Goal: Use online tool/utility

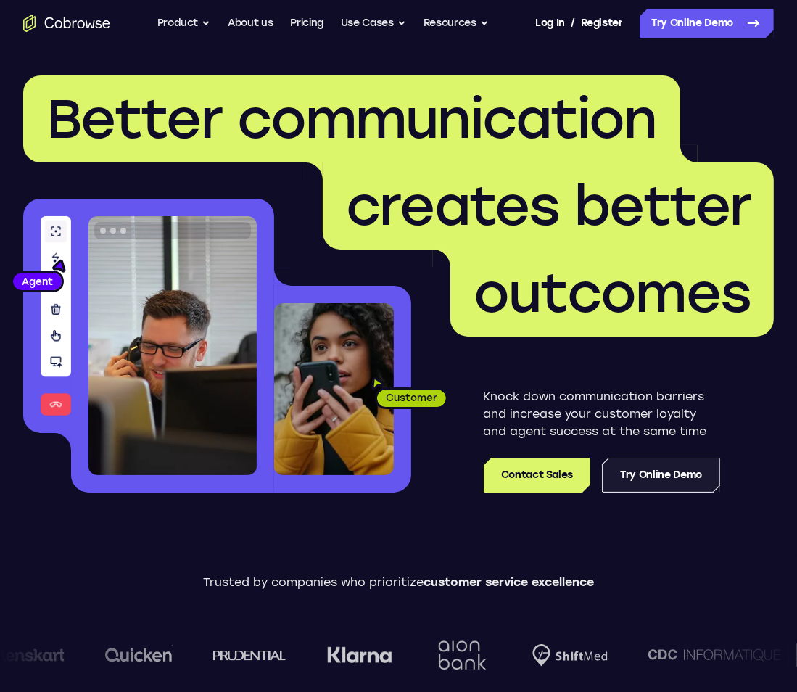
click at [653, 482] on link "Try Online Demo" at bounding box center [661, 475] width 118 height 35
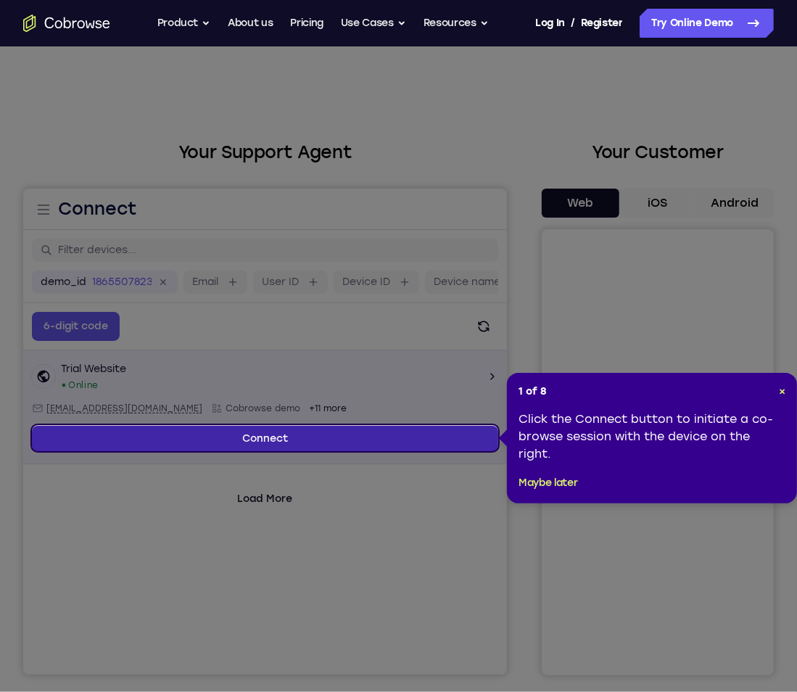
click at [409, 429] on link "Connect" at bounding box center [265, 438] width 467 height 26
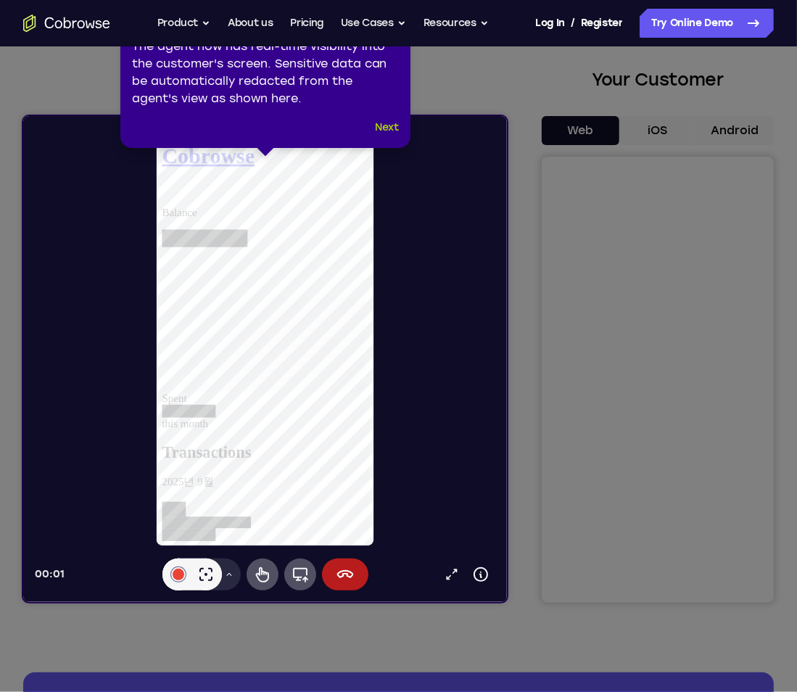
click at [386, 129] on button "Next" at bounding box center [387, 127] width 24 height 17
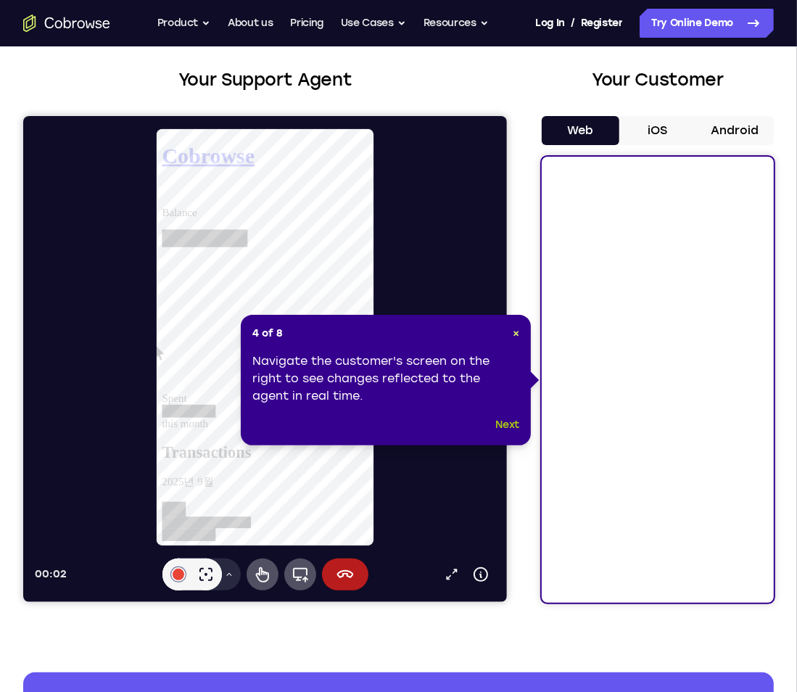
click at [519, 424] on button "Next" at bounding box center [508, 424] width 24 height 17
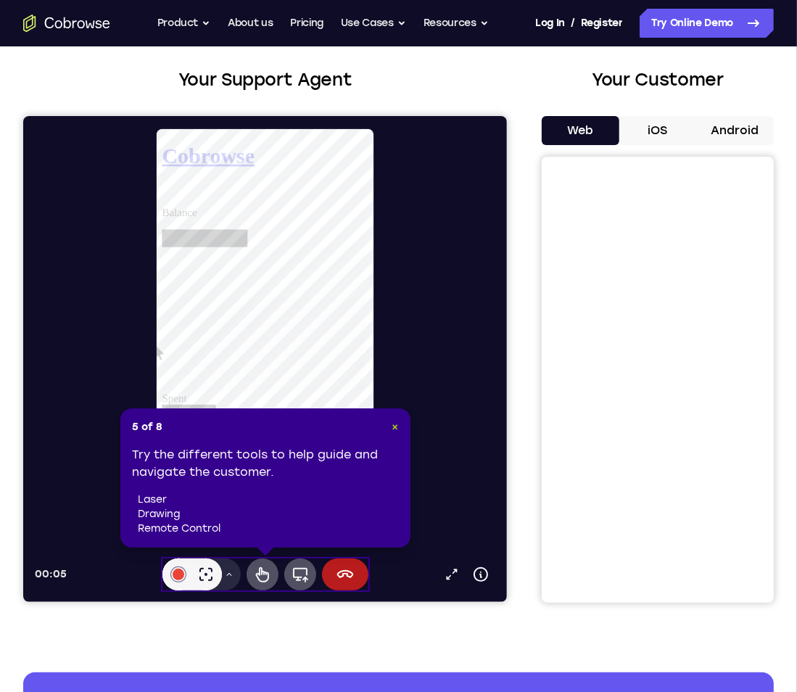
drag, startPoint x: 393, startPoint y: 430, endPoint x: 370, endPoint y: 313, distance: 118.3
click at [393, 430] on span "×" at bounding box center [396, 427] width 7 height 12
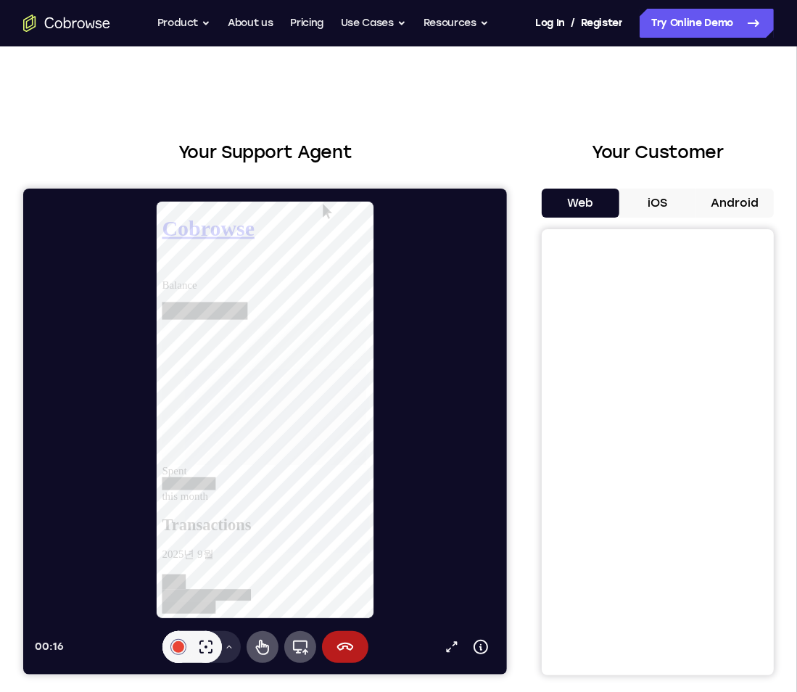
click at [639, 209] on button "iOS" at bounding box center [659, 203] width 78 height 29
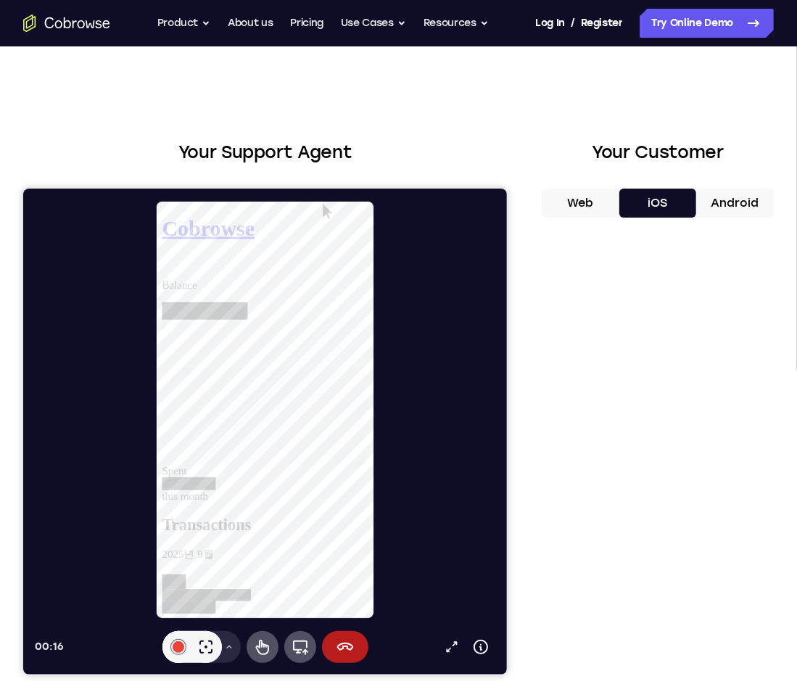
click at [730, 208] on button "Android" at bounding box center [736, 203] width 78 height 29
click at [589, 200] on button "Web" at bounding box center [581, 203] width 78 height 29
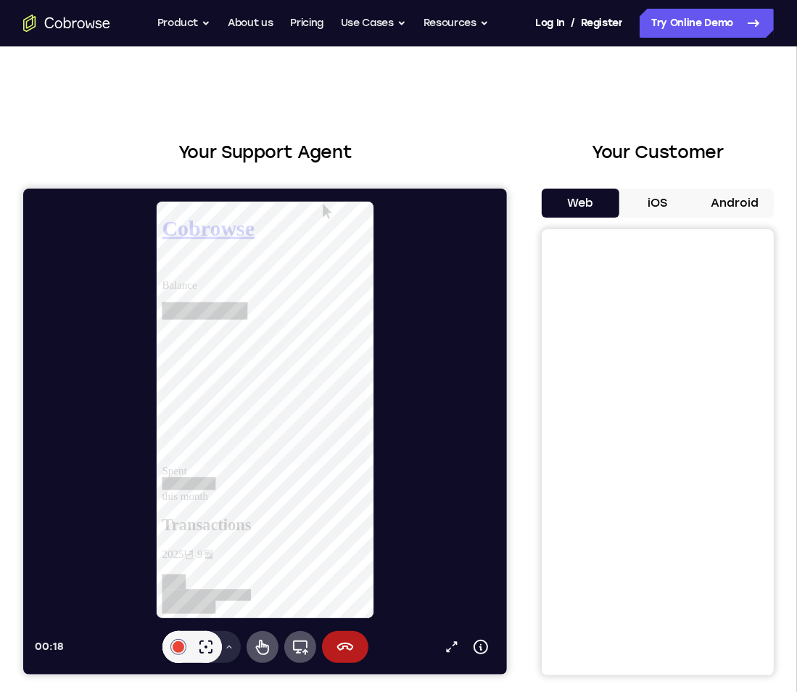
click at [649, 205] on button "iOS" at bounding box center [659, 203] width 78 height 29
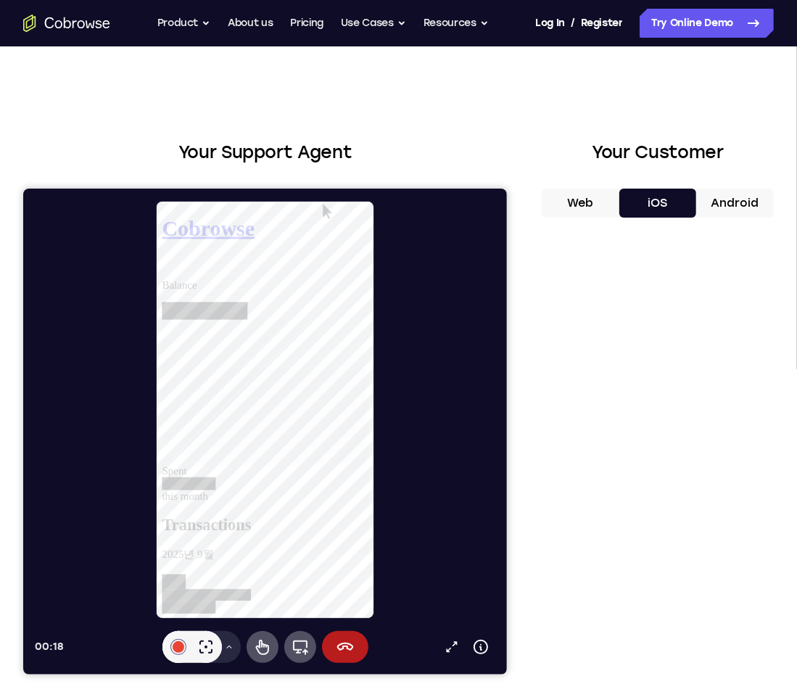
click at [595, 205] on button "Web" at bounding box center [581, 203] width 78 height 29
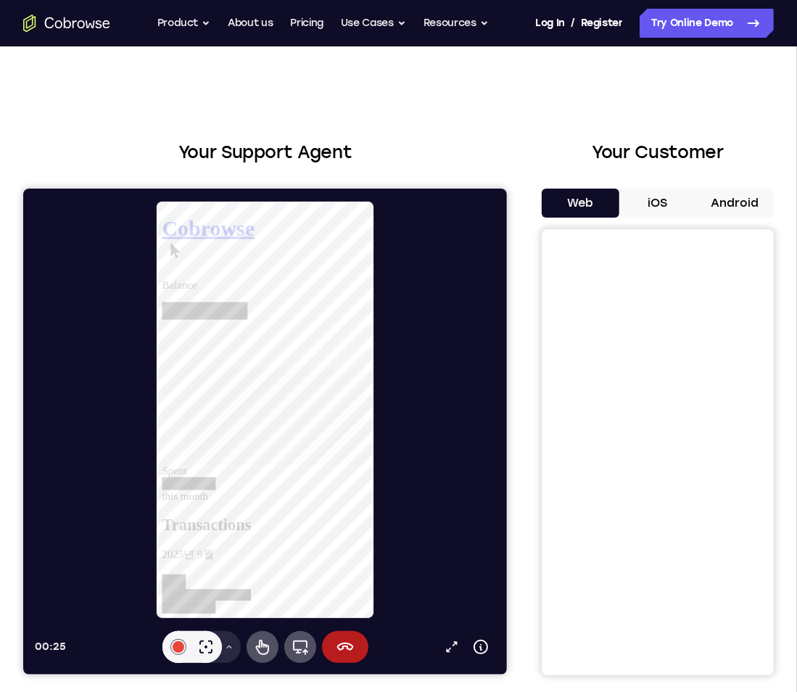
click at [417, 157] on h2 "Your Support Agent" at bounding box center [265, 152] width 484 height 26
